Goal: Information Seeking & Learning: Compare options

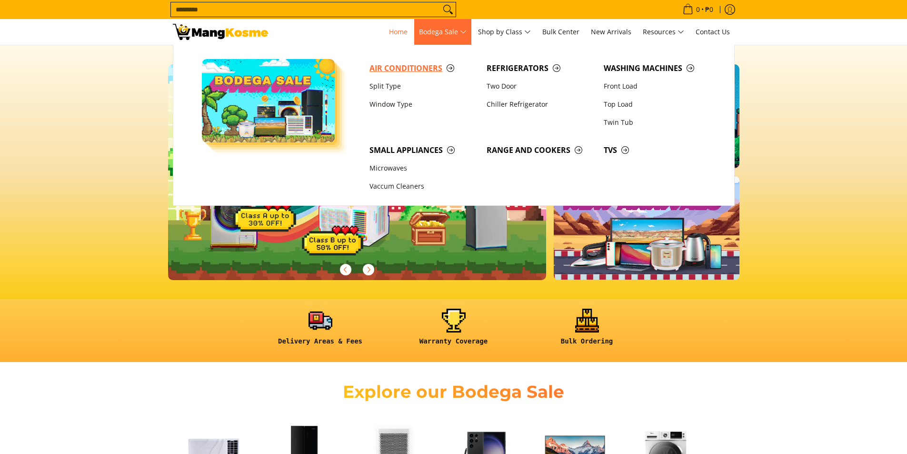
click at [403, 67] on span "Air Conditioners" at bounding box center [423, 68] width 108 height 12
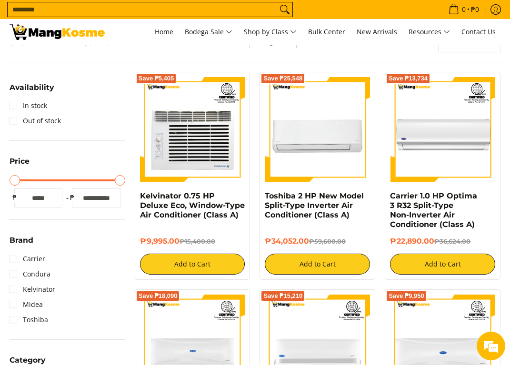
scroll to position [190, 0]
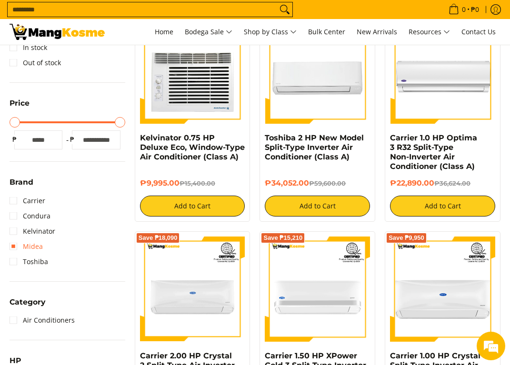
click at [15, 249] on link "Midea" at bounding box center [26, 246] width 33 height 15
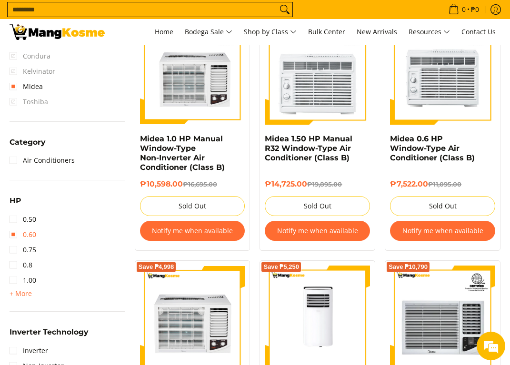
scroll to position [500, 0]
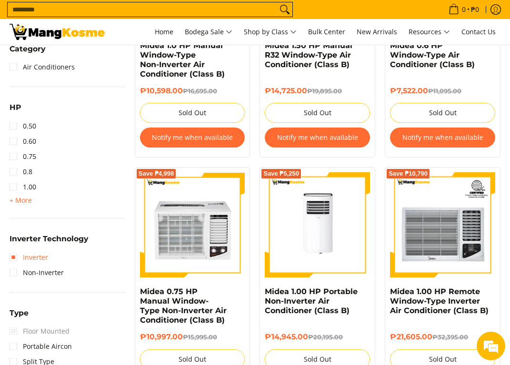
click at [16, 258] on link "Inverter" at bounding box center [29, 257] width 39 height 15
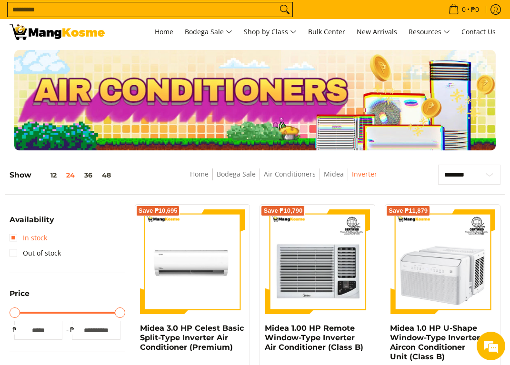
click at [15, 239] on link "In stock" at bounding box center [29, 237] width 38 height 15
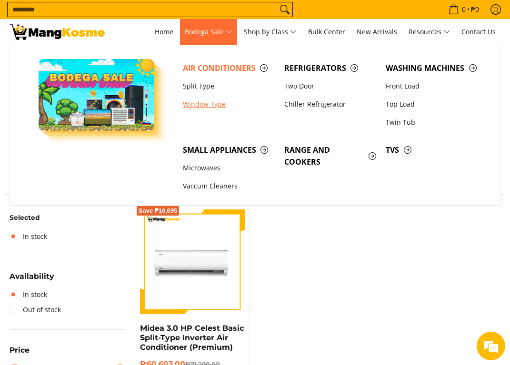
click at [196, 105] on link "Window Type" at bounding box center [228, 104] width 101 height 18
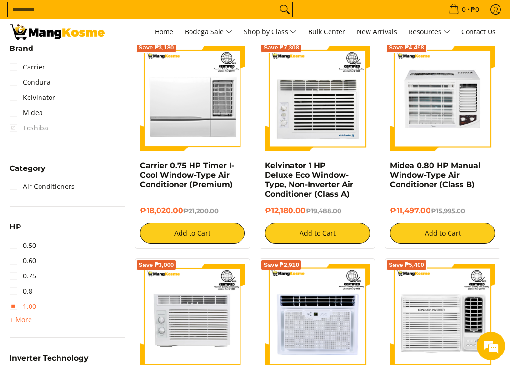
scroll to position [476, 0]
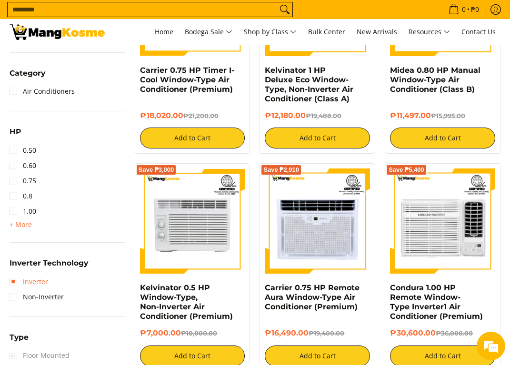
click at [16, 285] on link "Inverter" at bounding box center [29, 281] width 39 height 15
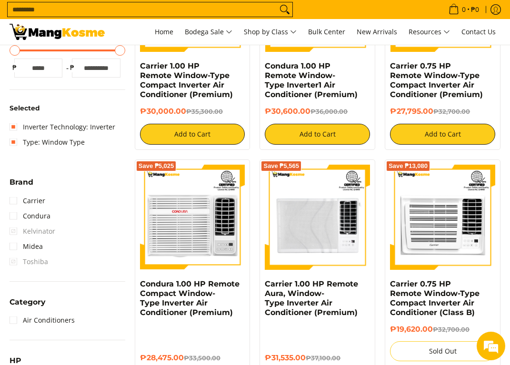
scroll to position [119, 0]
